Goal: Task Accomplishment & Management: Use online tool/utility

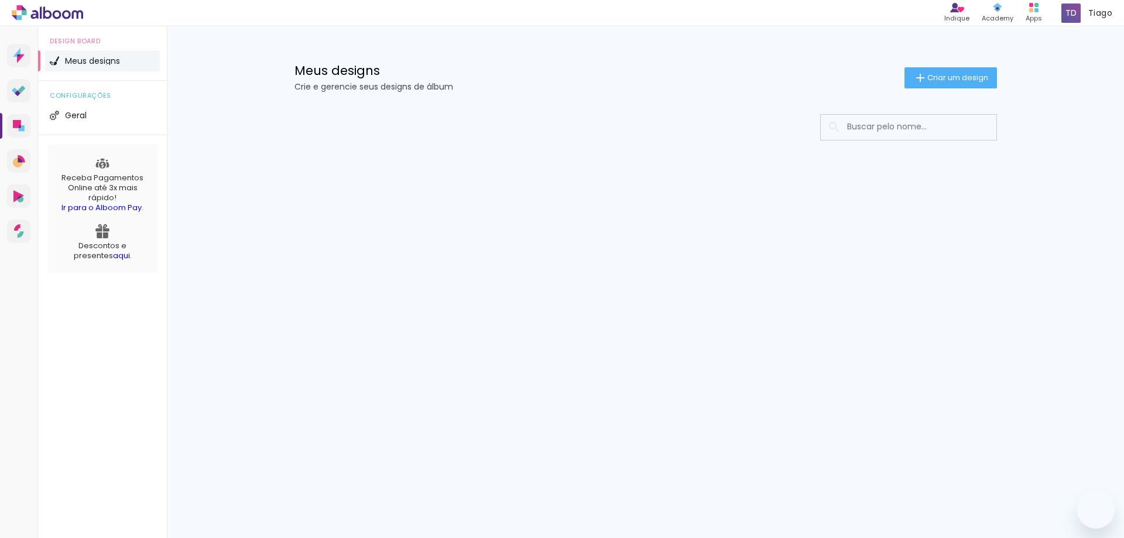
click at [890, 127] on input at bounding box center [924, 127] width 167 height 24
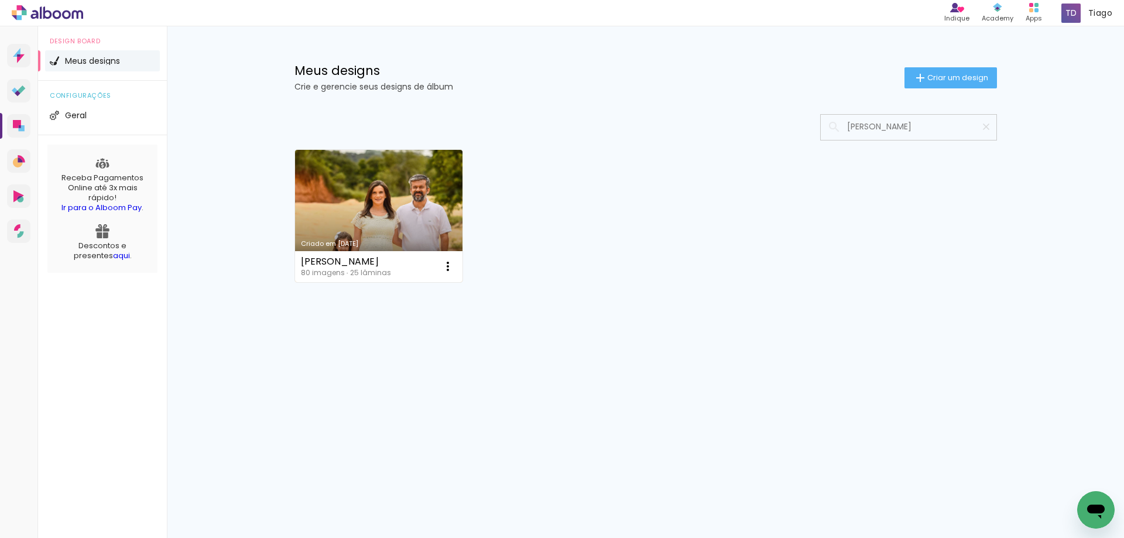
type input "[PERSON_NAME]"
type paper-input "[PERSON_NAME]"
click at [413, 208] on link "Criado em [DATE]" at bounding box center [379, 216] width 168 height 132
